Goal: Find specific page/section: Find specific page/section

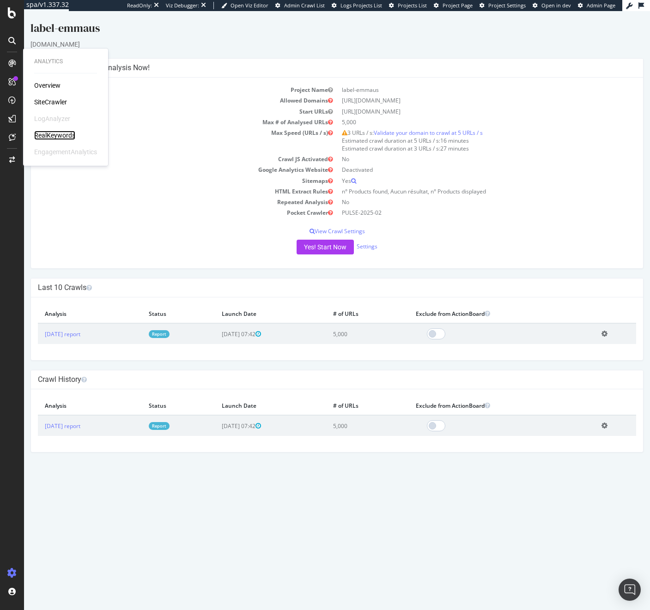
click at [55, 134] on div "RealKeywords" at bounding box center [54, 135] width 41 height 9
